Goal: Task Accomplishment & Management: Manage account settings

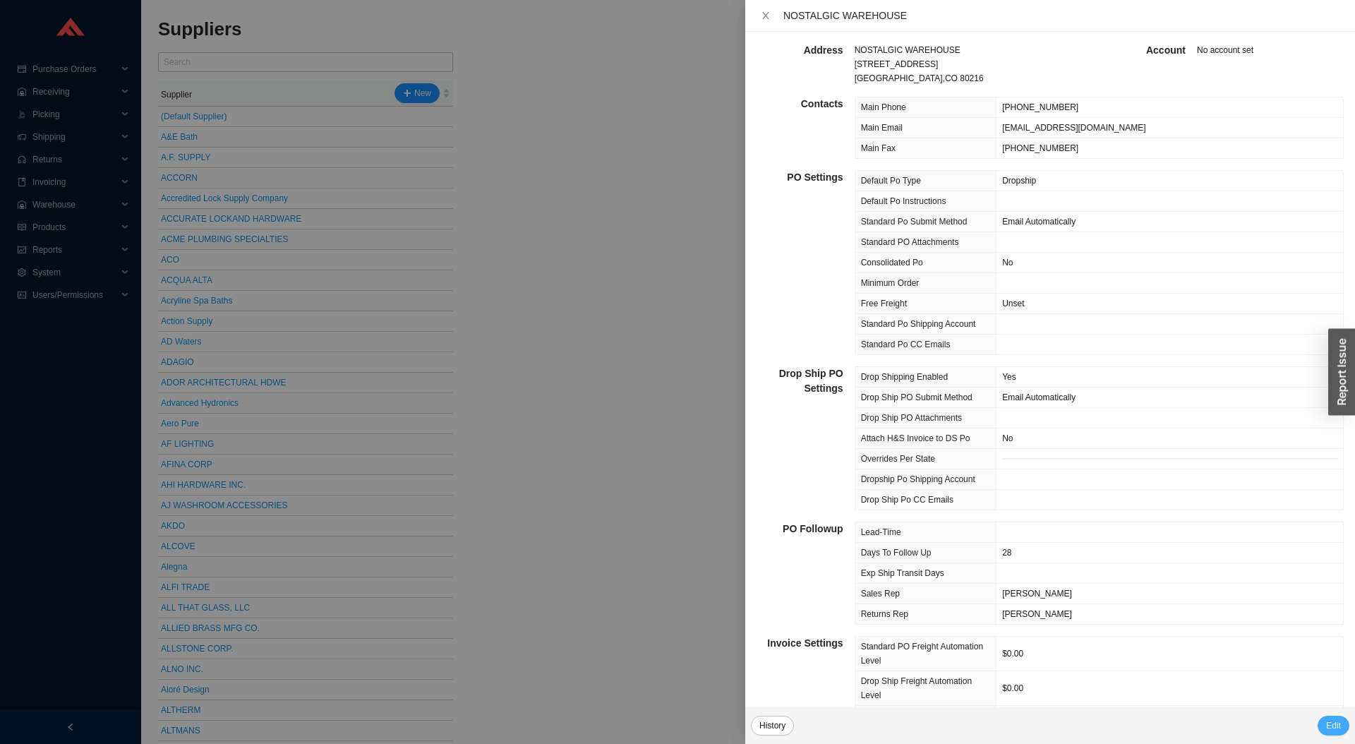
click at [1340, 723] on span "Edit" at bounding box center [1333, 726] width 15 height 14
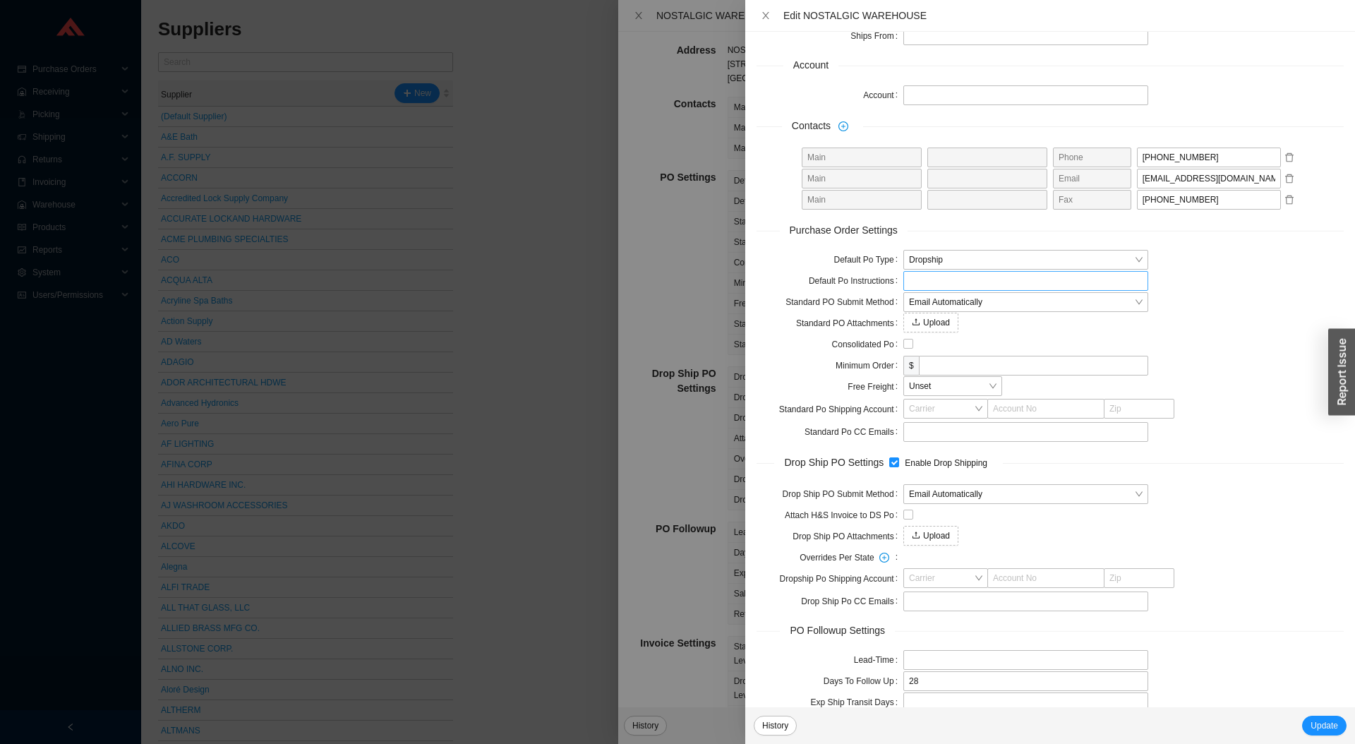
scroll to position [190, 0]
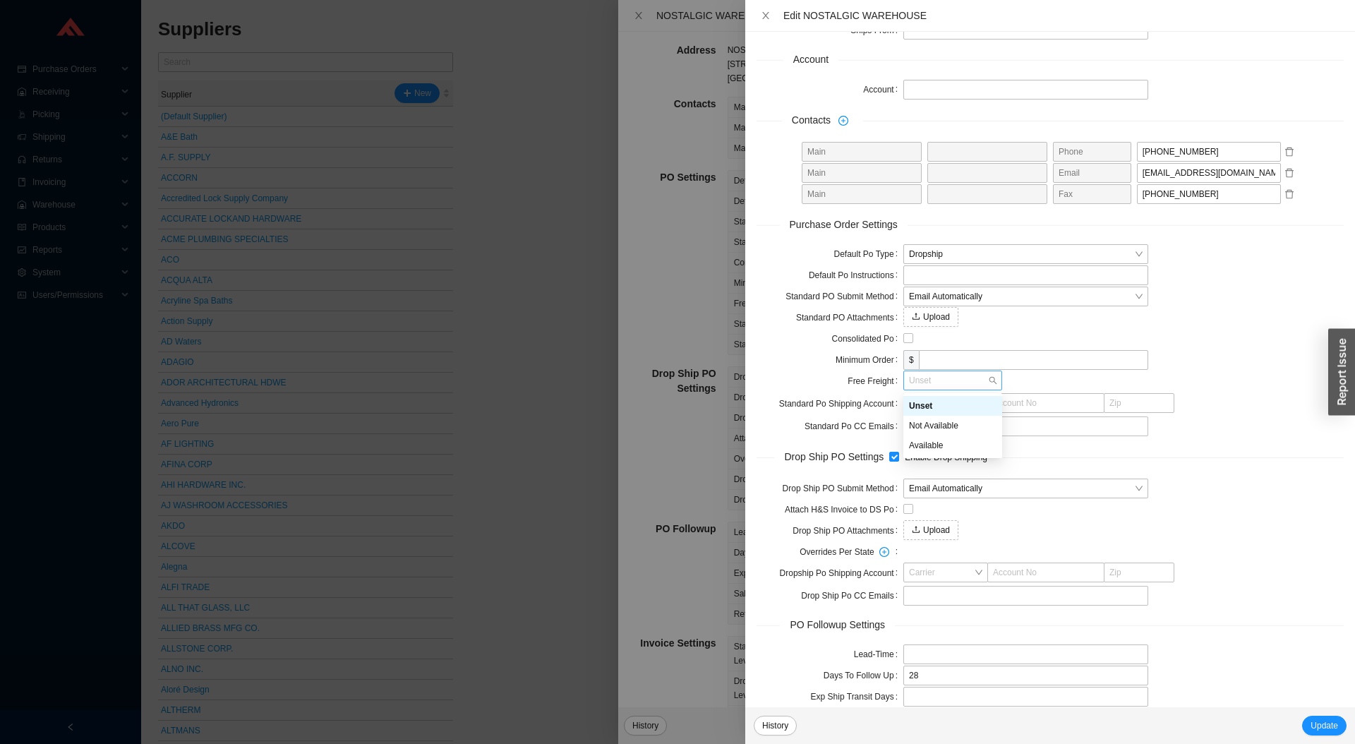
click at [966, 381] on span "Unset" at bounding box center [953, 380] width 88 height 18
drag, startPoint x: 1018, startPoint y: 378, endPoint x: 999, endPoint y: 379, distance: 19.1
click at [1017, 378] on span "Unset" at bounding box center [1123, 381] width 440 height 21
click at [974, 379] on span "Unset" at bounding box center [953, 380] width 88 height 18
click at [948, 442] on div "Available" at bounding box center [953, 445] width 88 height 13
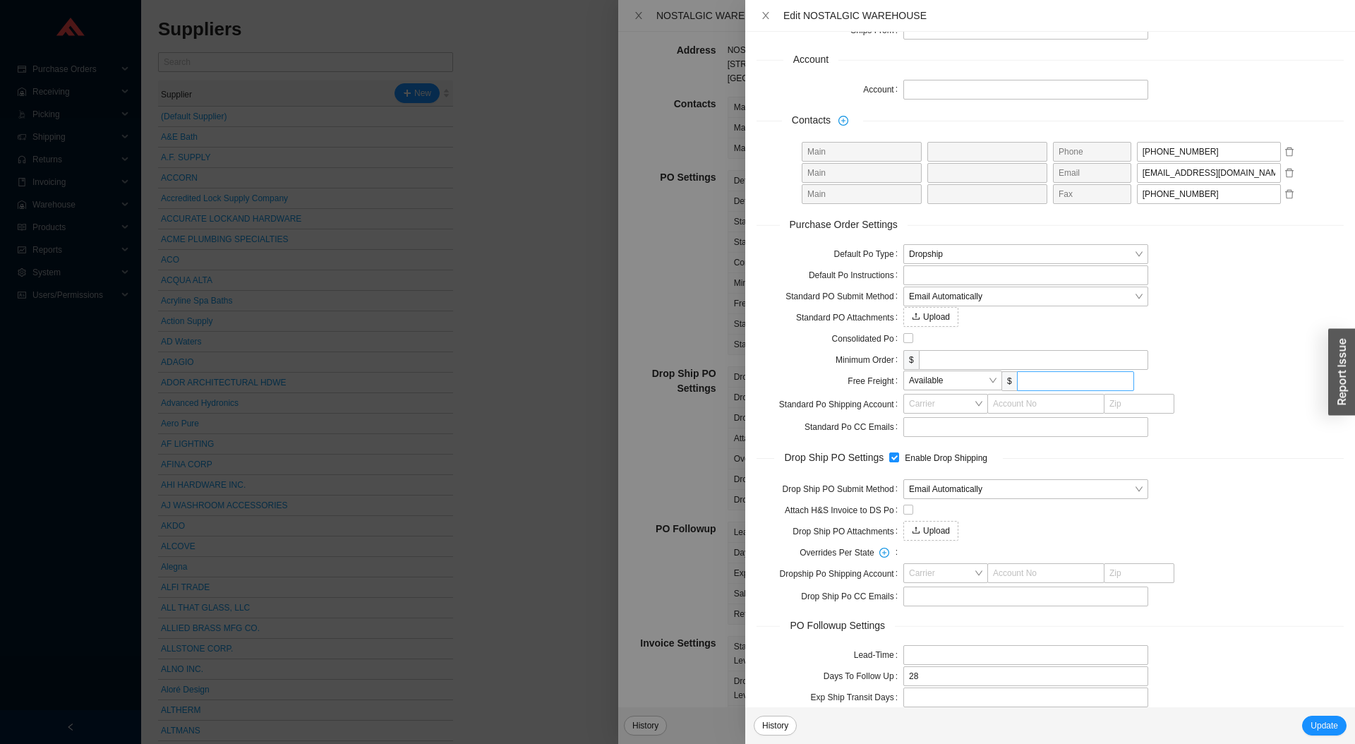
drag, startPoint x: 1042, startPoint y: 370, endPoint x: 1043, endPoint y: 377, distance: 7.1
click at [1042, 375] on span "Available $" at bounding box center [1123, 382] width 440 height 22
click at [1044, 378] on input "tel" at bounding box center [1075, 381] width 117 height 20
type input "200"
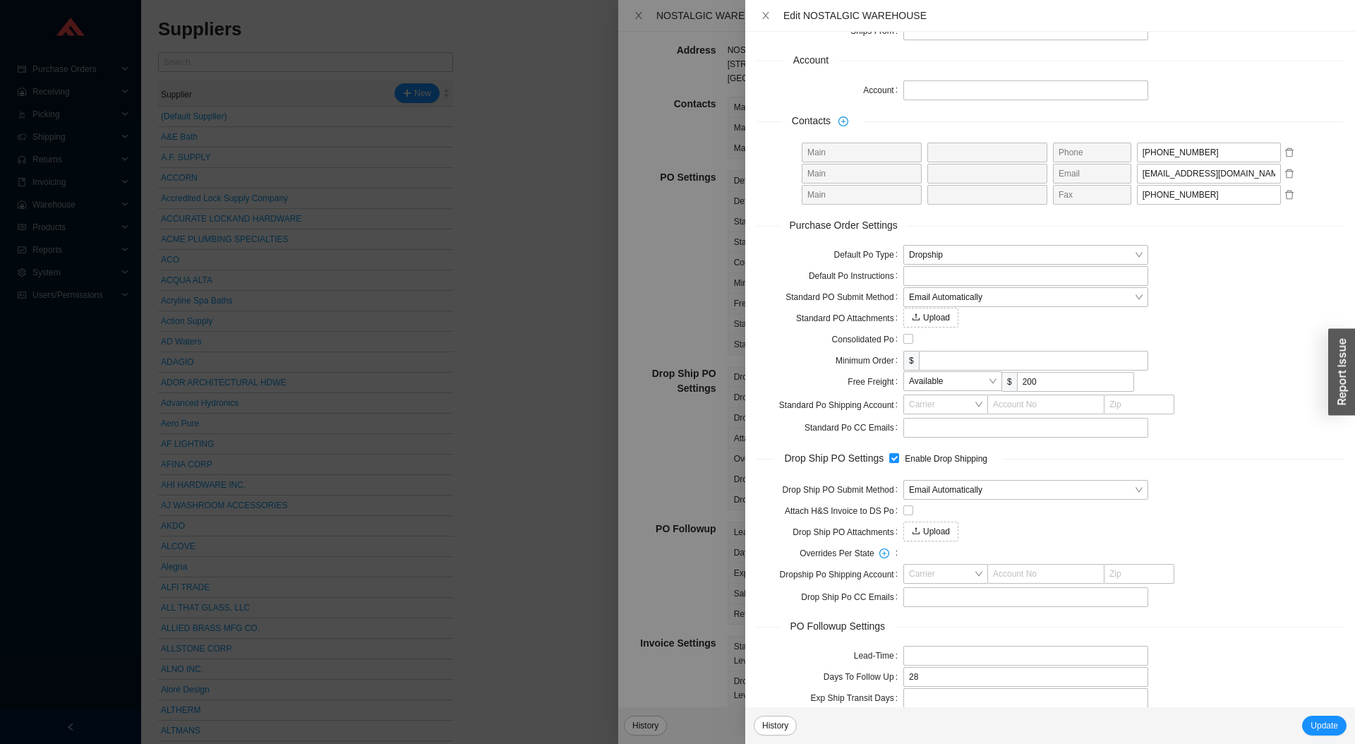
click at [1187, 383] on span "Available $ 200" at bounding box center [1123, 382] width 440 height 22
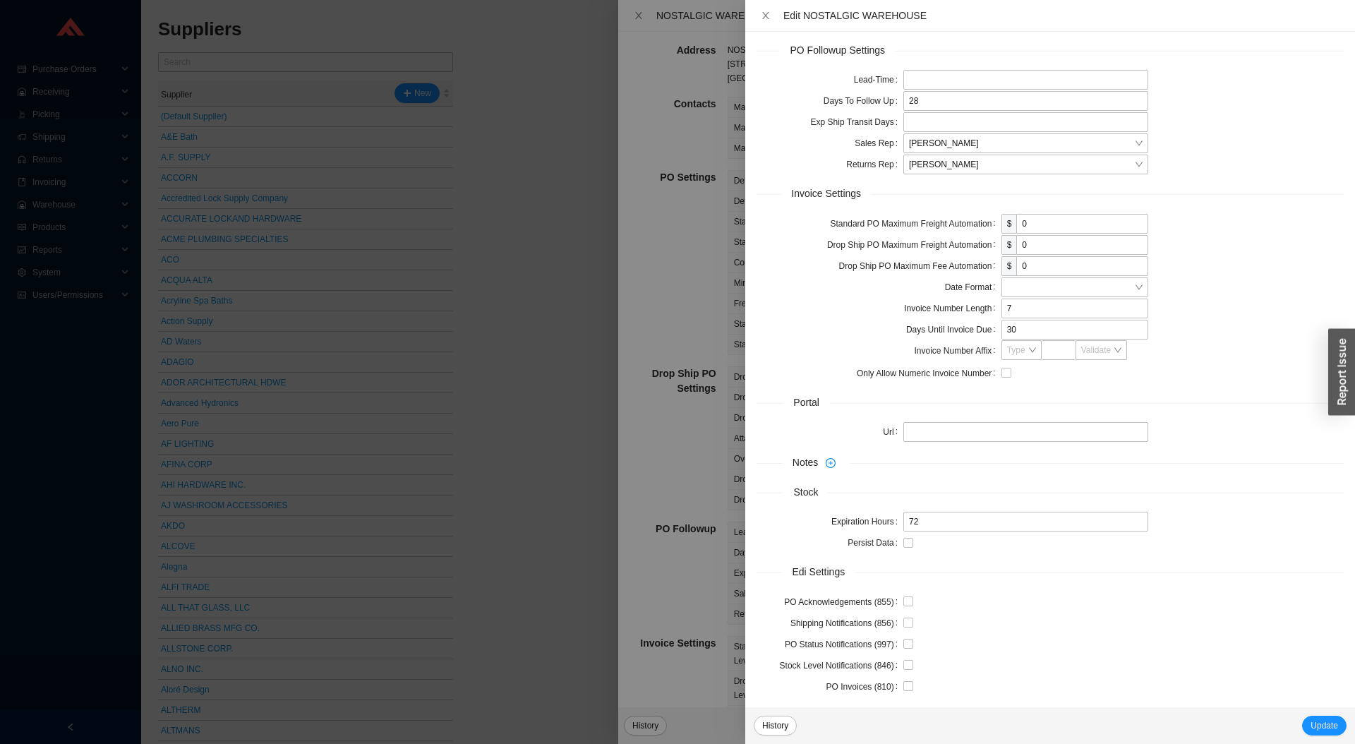
scroll to position [767, 0]
click at [836, 464] on icon "plus-circle" at bounding box center [831, 461] width 10 height 10
click at [842, 483] on input "Department" at bounding box center [837, 492] width 86 height 18
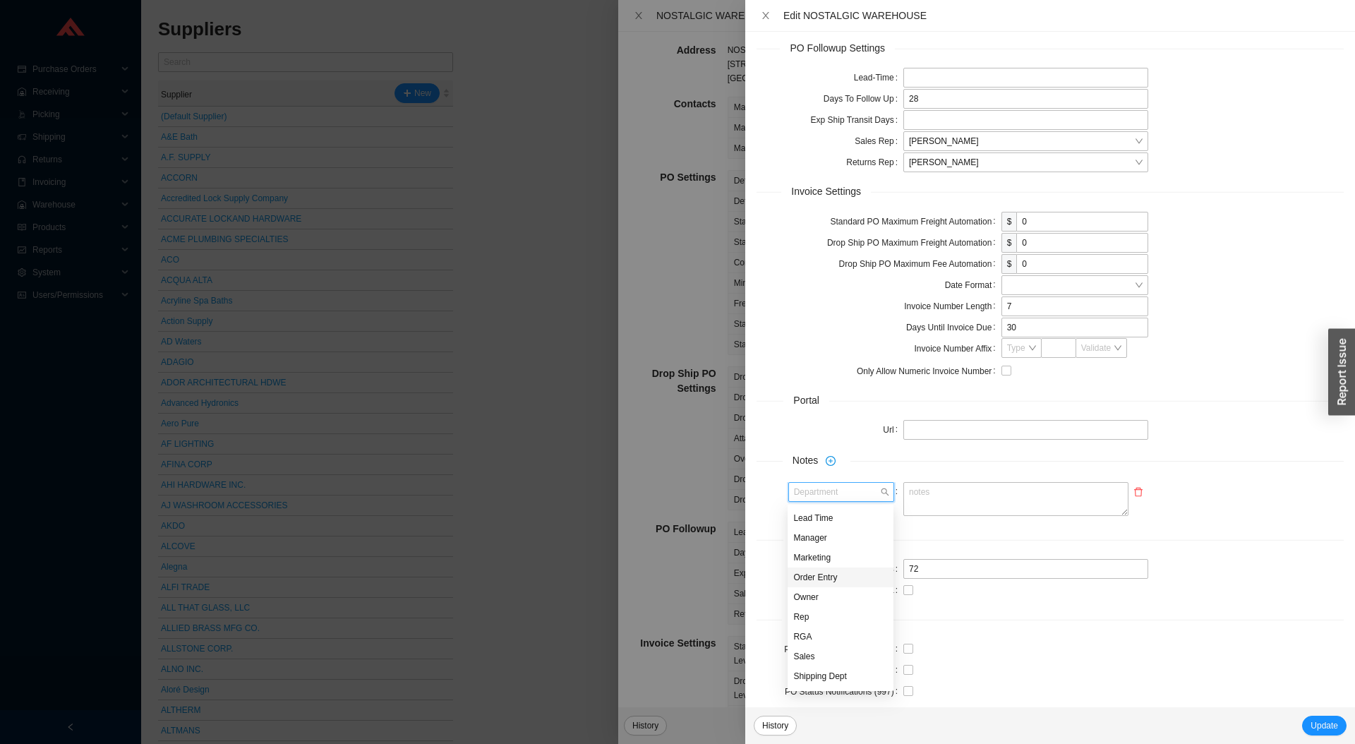
click at [837, 584] on div "Order Entry" at bounding box center [841, 577] width 106 height 20
click at [937, 503] on textarea at bounding box center [1015, 499] width 225 height 34
paste textarea "NO additional charges for drop ship , orders over 200 ship free under 200 we ar…"
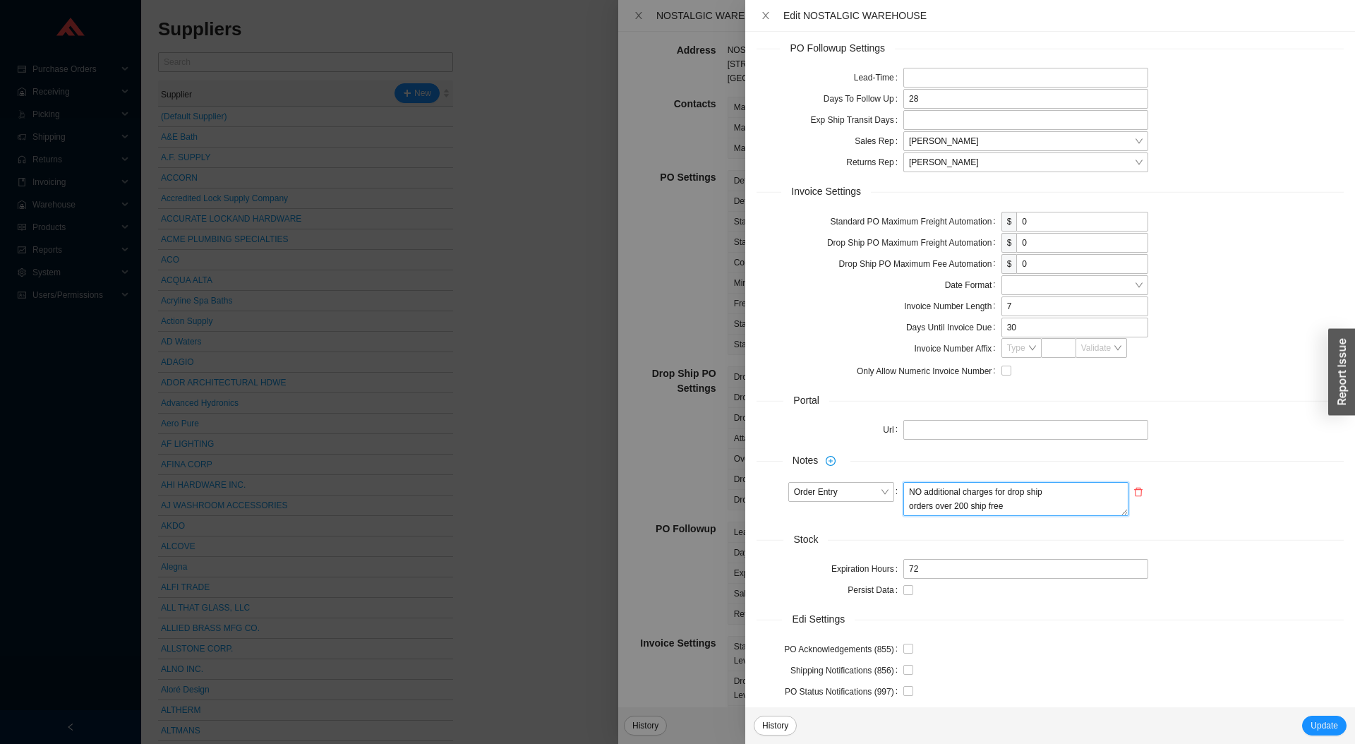
scroll to position [0, 0]
type textarea "NO additional charges for drop ship orders over 200 ship free"
click at [1316, 720] on span "Update" at bounding box center [1325, 726] width 28 height 14
